Goal: Task Accomplishment & Management: Manage account settings

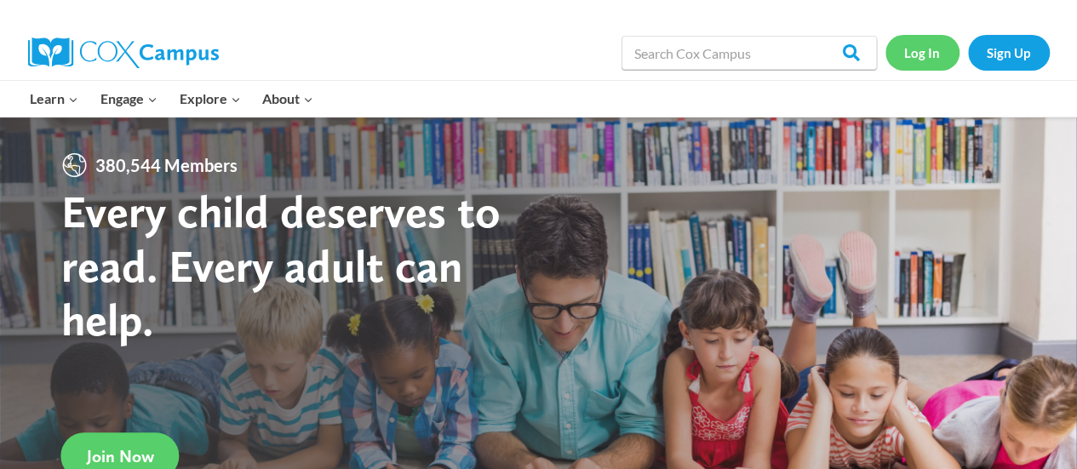
click at [927, 49] on link "Log In" at bounding box center [923, 52] width 74 height 35
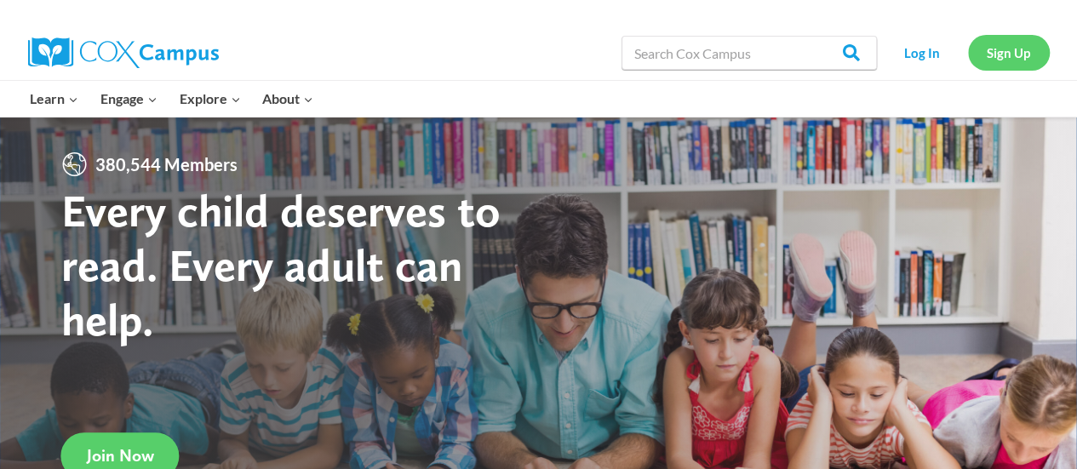
click at [988, 50] on link "Sign Up" at bounding box center [1009, 52] width 82 height 35
